Goal: Transaction & Acquisition: Purchase product/service

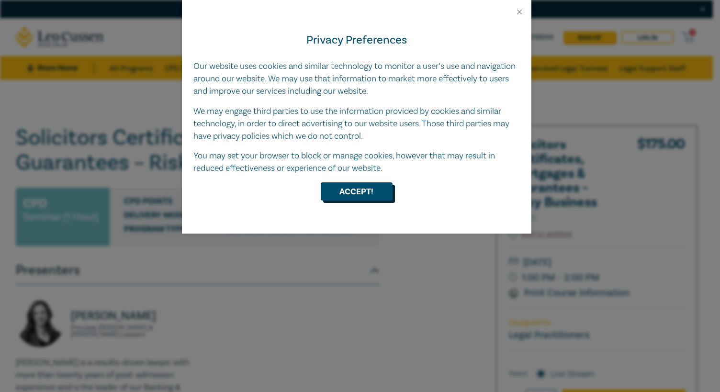
click at [350, 195] on button "Accept!" at bounding box center [357, 192] width 72 height 18
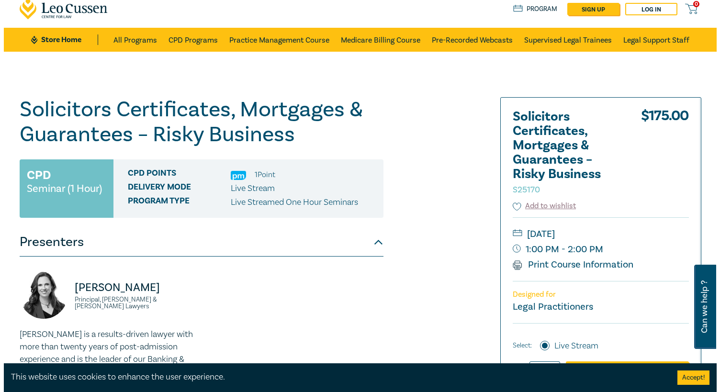
scroll to position [117, 0]
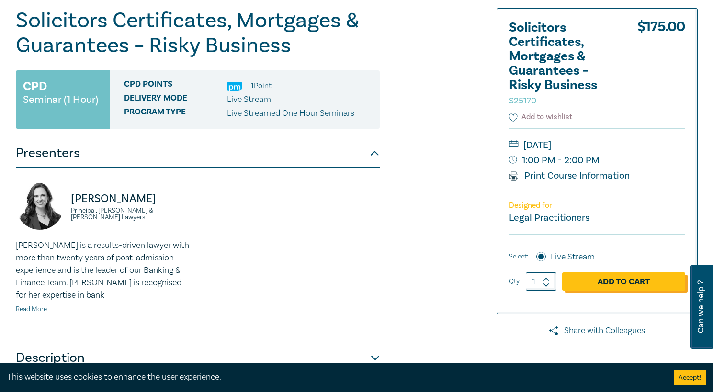
click at [629, 285] on link "Add to Cart" at bounding box center [623, 282] width 123 height 18
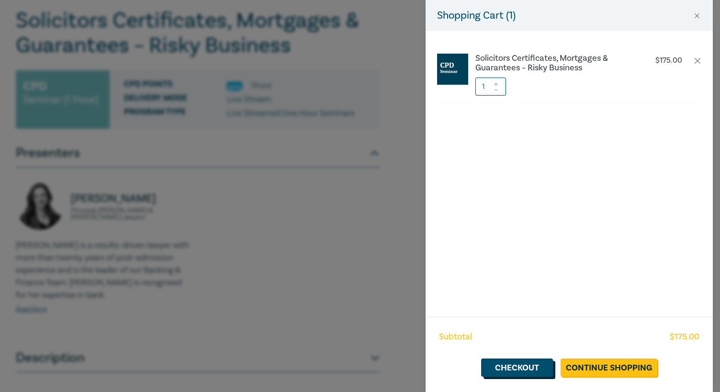
click at [501, 365] on link "Checkout" at bounding box center [517, 368] width 72 height 18
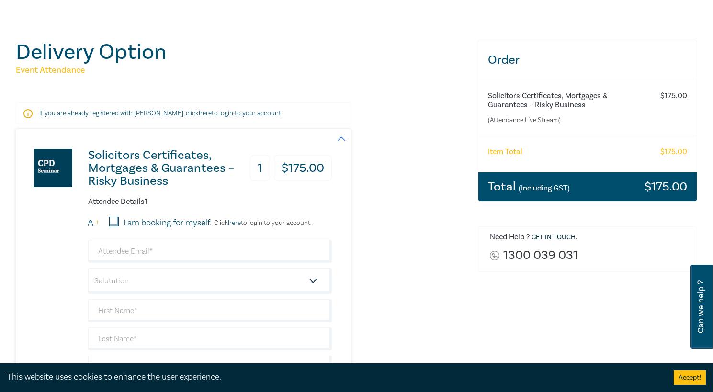
scroll to position [84, 0]
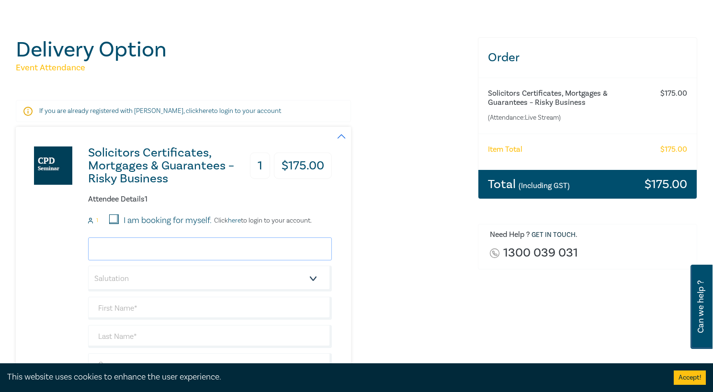
click at [183, 243] on input "email" at bounding box center [210, 249] width 244 height 23
type input "[EMAIL_ADDRESS][DOMAIN_NAME]"
type input "[PERSON_NAME]"
type input "[PERSON_NAME] [PERSON_NAME] Lawyers"
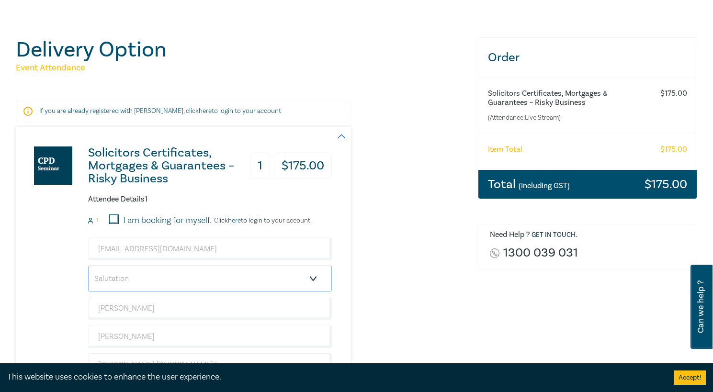
click at [148, 276] on select "Salutation Mr. Mrs. Ms. Miss Dr. Prof. Other" at bounding box center [210, 279] width 244 height 26
select select "Mr."
click at [88, 266] on select "Salutation Mr. Mrs. Ms. Miss Dr. Prof. Other" at bounding box center [210, 279] width 244 height 26
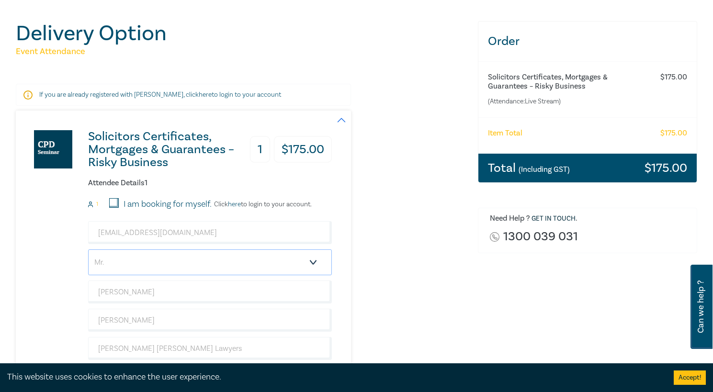
scroll to position [235, 0]
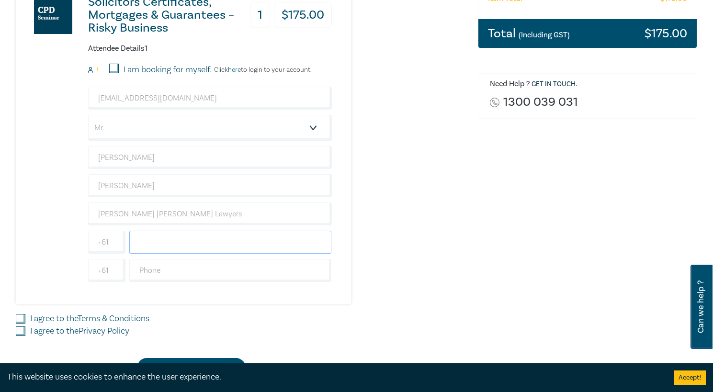
click at [157, 243] on input "text" at bounding box center [230, 242] width 203 height 23
type input "0409922882"
click at [507, 235] on div "Order Solicitors Certificates, Mortgages & Guarantees – Risky Business (Attenda…" at bounding box center [587, 131] width 231 height 490
click at [20, 318] on input "I agree to the Terms & Conditions" at bounding box center [21, 319] width 10 height 10
checkbox input "true"
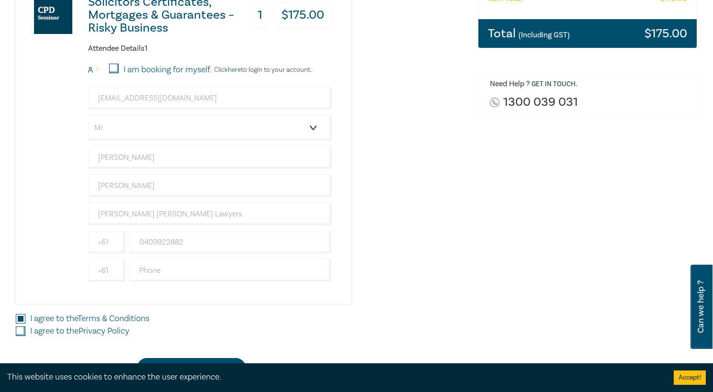
click at [23, 334] on input "I agree to the Privacy Policy" at bounding box center [21, 332] width 10 height 10
checkbox input "true"
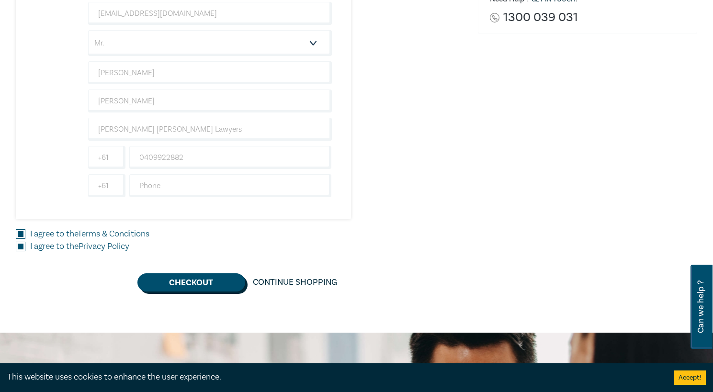
click at [204, 284] on button "Checkout" at bounding box center [191, 283] width 108 height 18
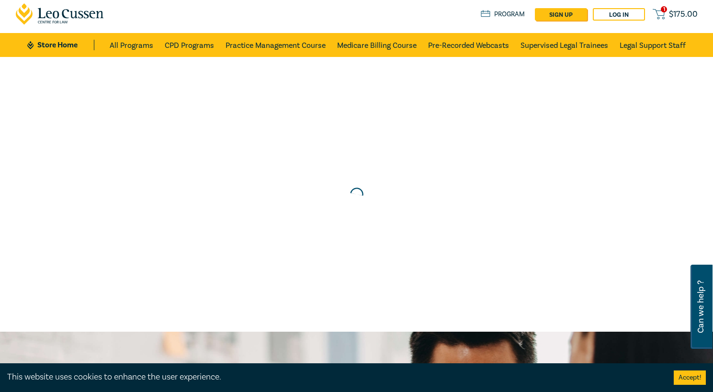
scroll to position [0, 0]
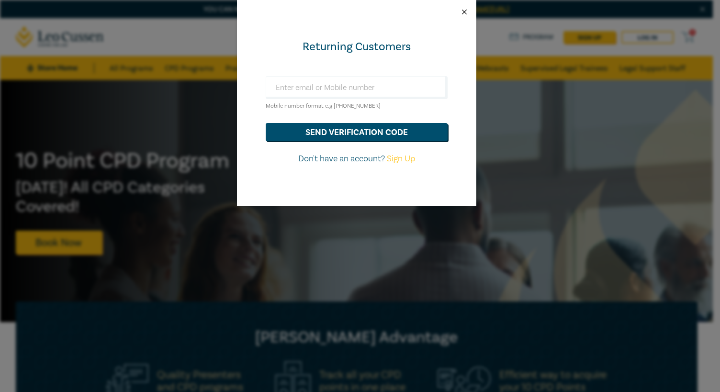
click at [465, 14] on button "Close" at bounding box center [464, 12] width 9 height 9
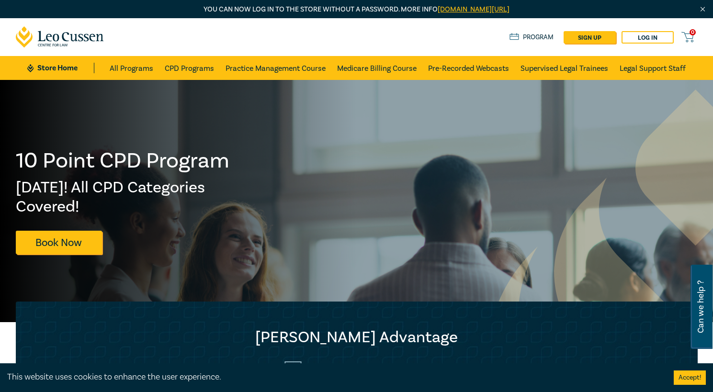
scroll to position [331, 0]
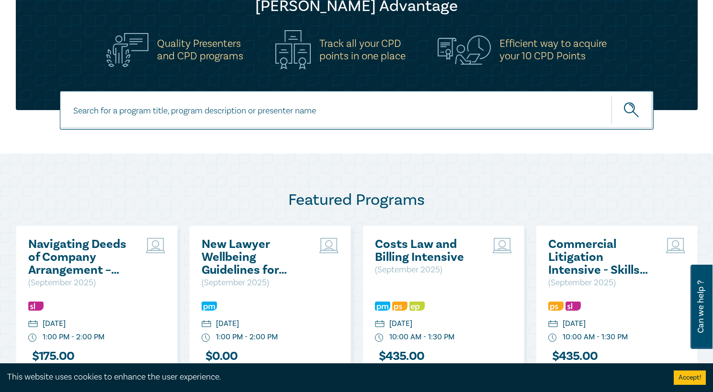
click at [306, 114] on input at bounding box center [357, 110] width 594 height 39
type input "solicitor certificate"
click at [628, 111] on icon "submit" at bounding box center [632, 111] width 17 height 17
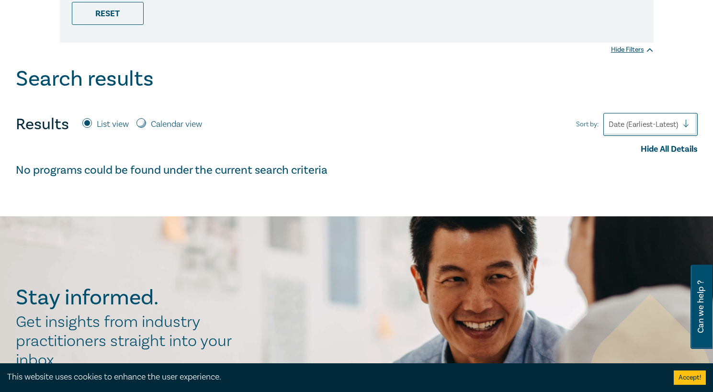
scroll to position [372, 0]
